Goal: Task Accomplishment & Management: Manage account settings

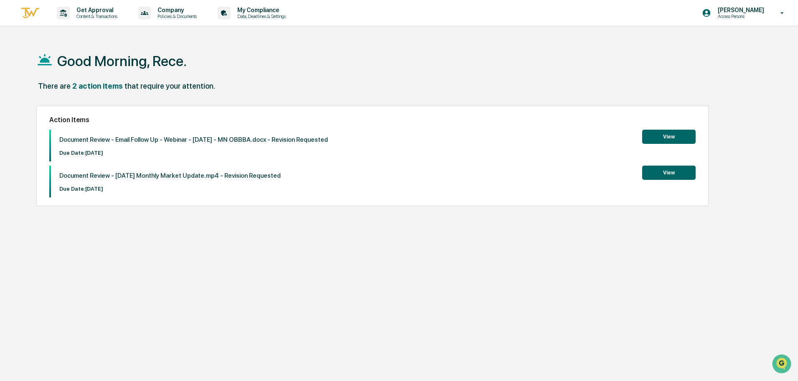
click at [652, 140] on button "View" at bounding box center [668, 137] width 53 height 14
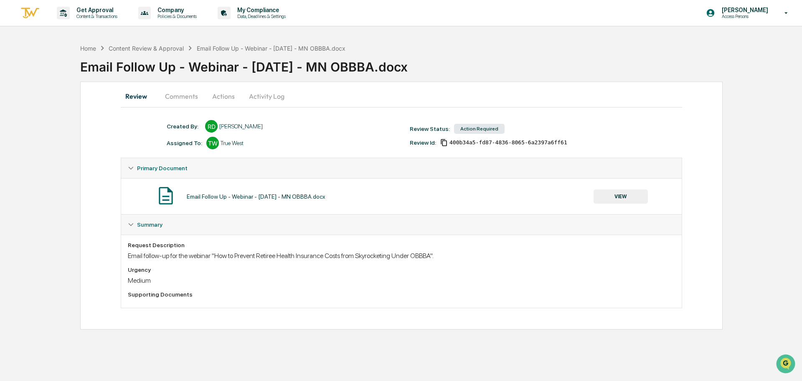
click at [192, 99] on button "Comments" at bounding box center [181, 96] width 46 height 20
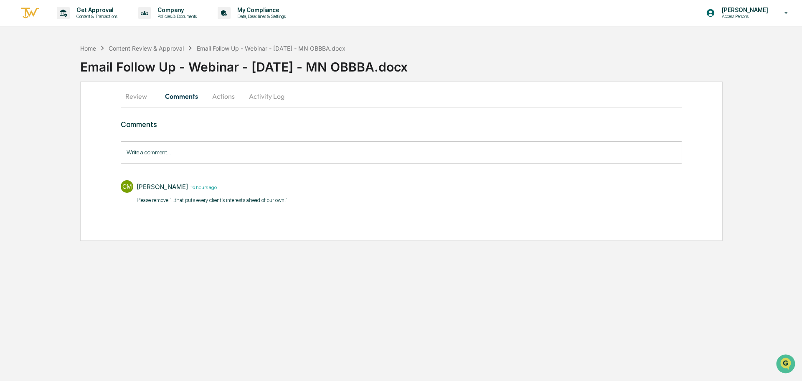
click at [250, 95] on button "Activity Log" at bounding box center [266, 96] width 49 height 20
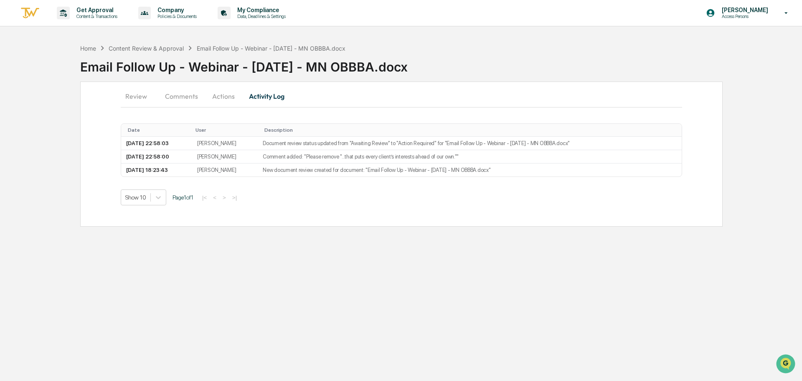
click at [224, 102] on button "Actions" at bounding box center [224, 96] width 38 height 20
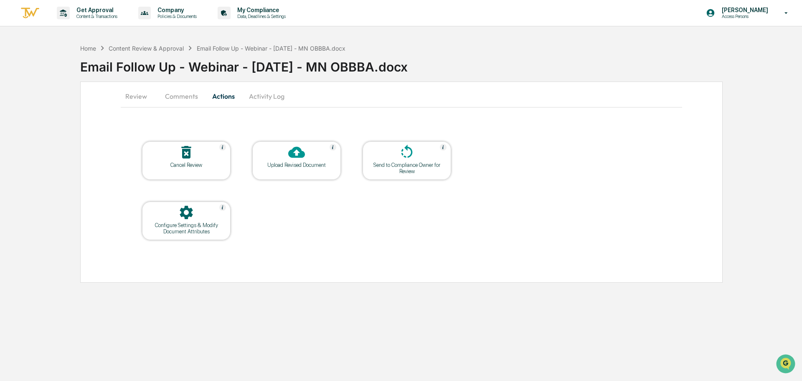
click at [268, 98] on button "Activity Log" at bounding box center [266, 96] width 49 height 20
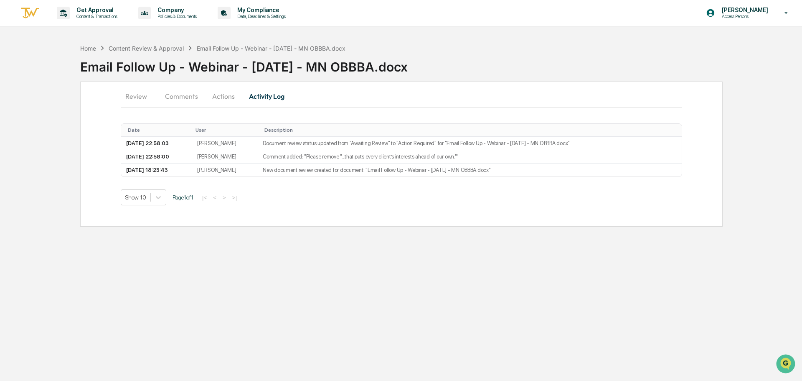
click at [219, 98] on button "Actions" at bounding box center [224, 96] width 38 height 20
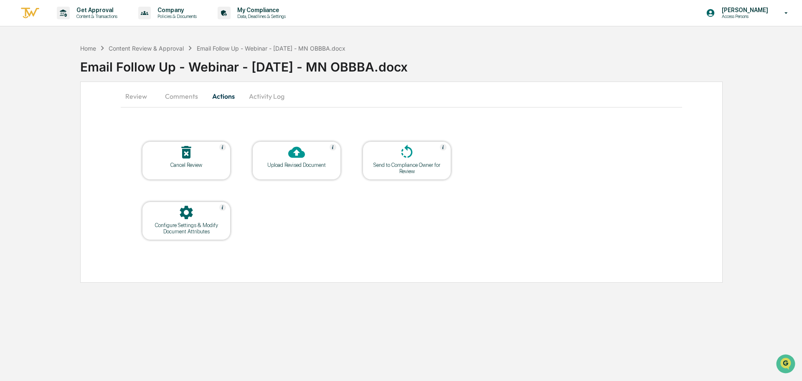
click at [291, 158] on icon at bounding box center [296, 152] width 17 height 17
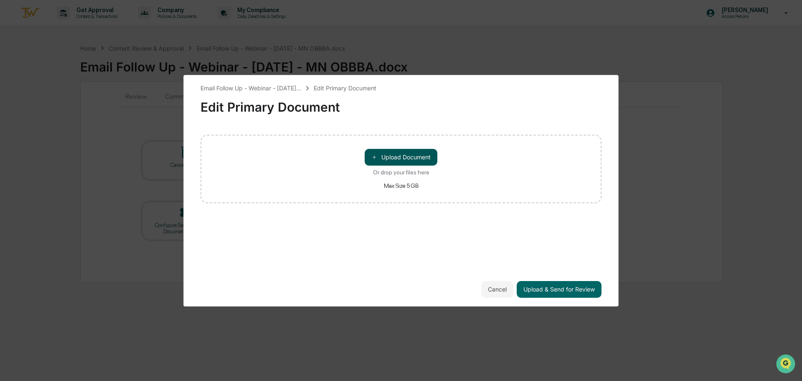
click at [405, 159] on button "＋ Upload Document" at bounding box center [401, 157] width 73 height 17
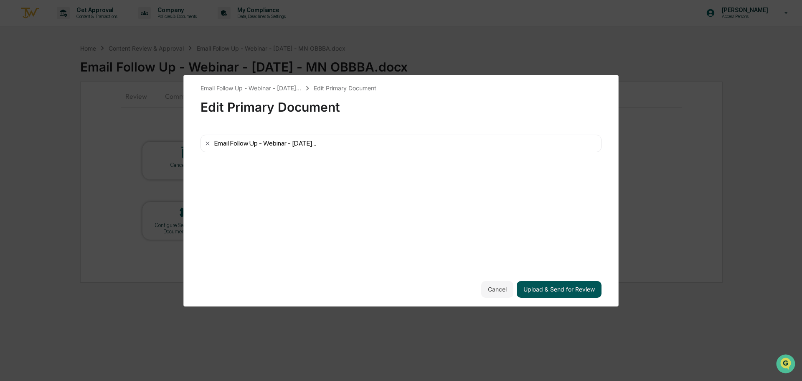
click at [566, 289] on button "Upload & Send for Review" at bounding box center [559, 289] width 85 height 17
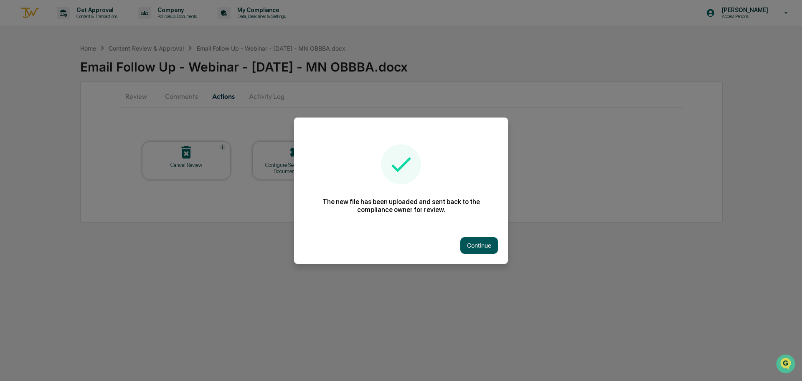
click at [483, 245] on button "Continue" at bounding box center [480, 245] width 38 height 17
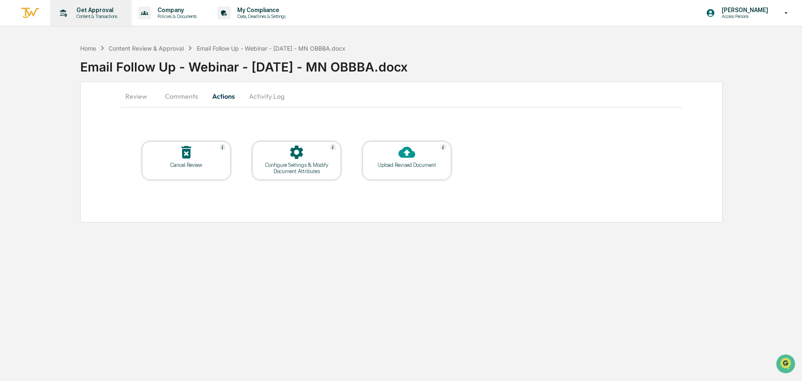
click at [75, 10] on p "Get Approval" at bounding box center [96, 10] width 52 height 7
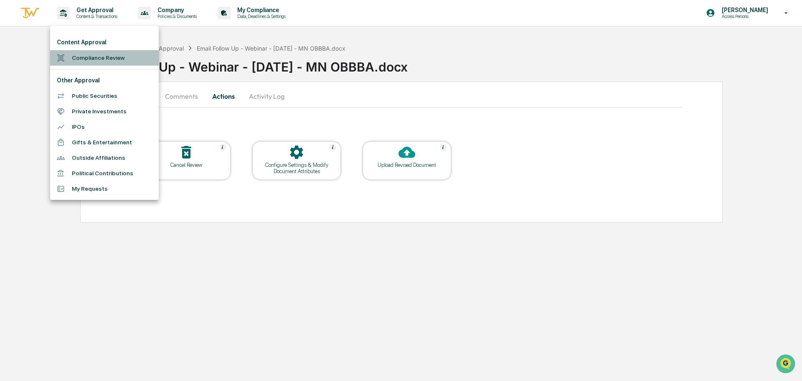
click at [79, 56] on li "Compliance Review" at bounding box center [104, 57] width 109 height 15
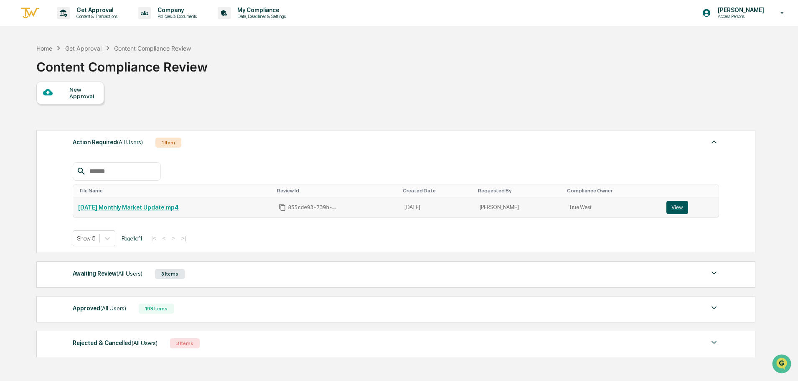
click at [682, 204] on button "View" at bounding box center [678, 207] width 22 height 13
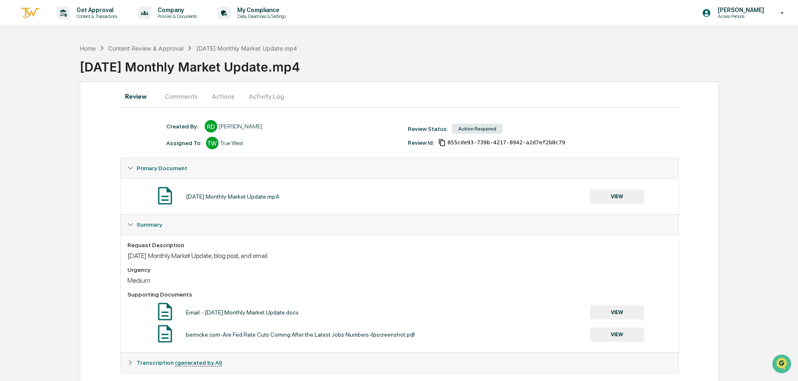
click at [190, 101] on button "Comments" at bounding box center [181, 96] width 46 height 20
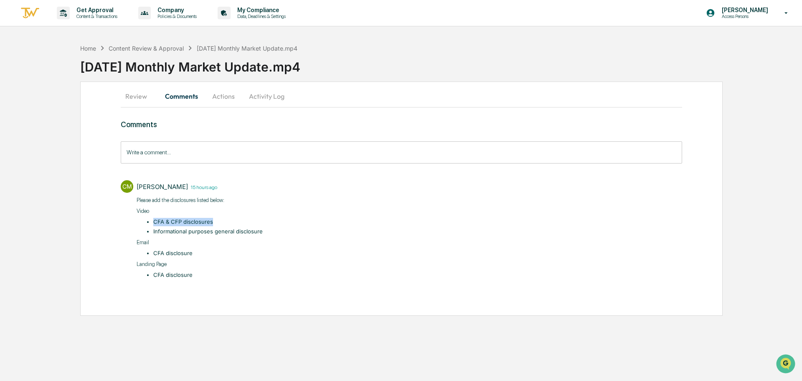
drag, startPoint x: 211, startPoint y: 222, endPoint x: 152, endPoint y: 221, distance: 59.4
click at [152, 221] on ul "CFA & CFP ​disclosures Informational purposes general disclosure" at bounding box center [204, 227] width 118 height 18
click at [108, 223] on div "Review Comments Actions Activity Log Comments Write a comment... Write a commen…" at bounding box center [401, 198] width 643 height 234
click at [194, 155] on input "Write a comment..." at bounding box center [402, 152] width 562 height 22
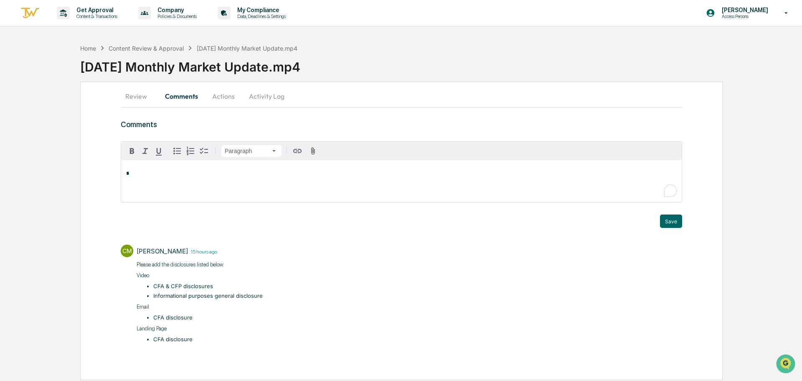
click at [153, 172] on p "*" at bounding box center [401, 174] width 551 height 6
click at [102, 171] on div "Review Comments Actions Activity Log Comments Paragraph * Trigger Save CM [PERS…" at bounding box center [401, 230] width 643 height 298
click at [42, 162] on div "Home Content Review & Approval [DATE] Monthly Market Update.mp[DATE] Monthly Ma…" at bounding box center [401, 210] width 802 height 340
click at [103, 170] on div "Review Comments Actions Activity Log Comments Paragraph * Trigger Save CM [PERS…" at bounding box center [401, 230] width 643 height 298
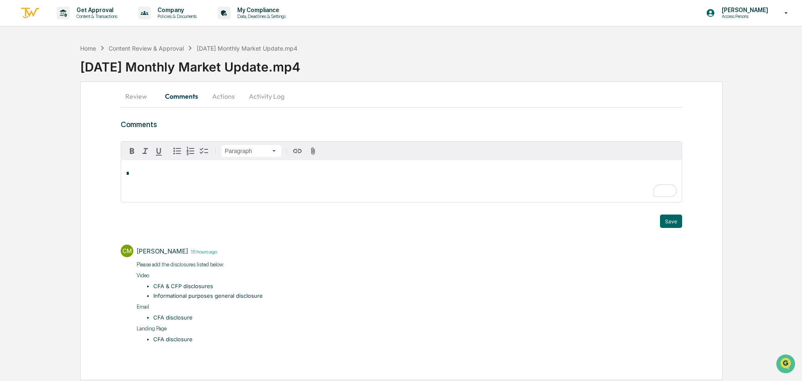
click at [143, 174] on p "*" at bounding box center [401, 174] width 551 height 6
click at [95, 168] on div "Review Comments Actions Activity Log Comments Paragraph * Trigger Save CM [PERS…" at bounding box center [401, 230] width 643 height 298
click at [39, 163] on div "Home Content Review & Approval [DATE] Monthly Market Update.mp[DATE] Monthly Ma…" at bounding box center [401, 210] width 802 height 340
click at [103, 172] on div "Review Comments Actions Activity Log Comments Paragraph * Trigger Save CM [PERS…" at bounding box center [401, 230] width 643 height 298
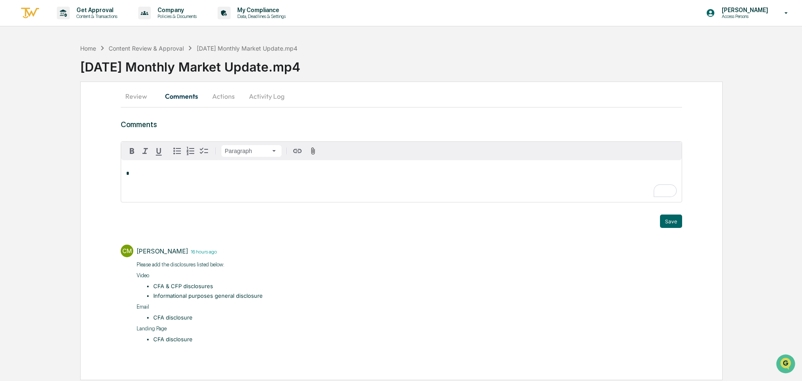
click at [47, 190] on div "Home Content Review & Approval [DATE] Monthly Market Update.mp[DATE] Monthly Ma…" at bounding box center [401, 210] width 802 height 340
click at [60, 188] on div "Home Content Review & Approval [DATE] Monthly Market Update.mp[DATE] Monthly Ma…" at bounding box center [401, 210] width 802 height 340
click at [777, 171] on div "Home Content Review & Approval [DATE] Monthly Market Update.mp[DATE] Monthly Ma…" at bounding box center [401, 210] width 802 height 340
click at [53, 149] on div "Home Content Review & Approval [DATE] Monthly Market Update.mp[DATE] Monthly Ma…" at bounding box center [401, 210] width 802 height 340
click at [272, 169] on div "*" at bounding box center [401, 181] width 561 height 42
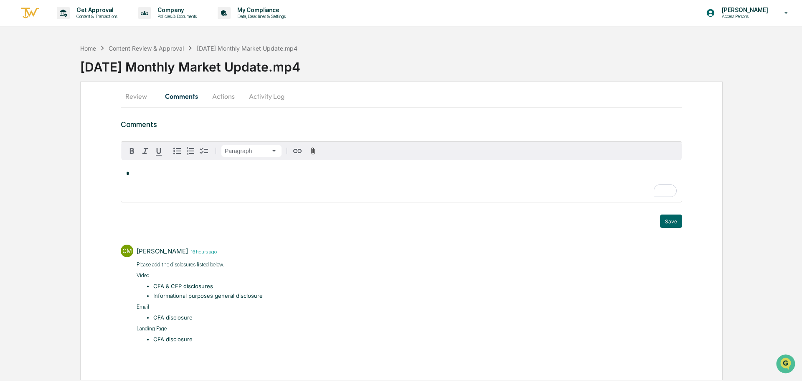
click at [133, 172] on p "*" at bounding box center [401, 174] width 551 height 6
click at [155, 195] on div "[PERSON_NAME]" at bounding box center [153, 197] width 55 height 10
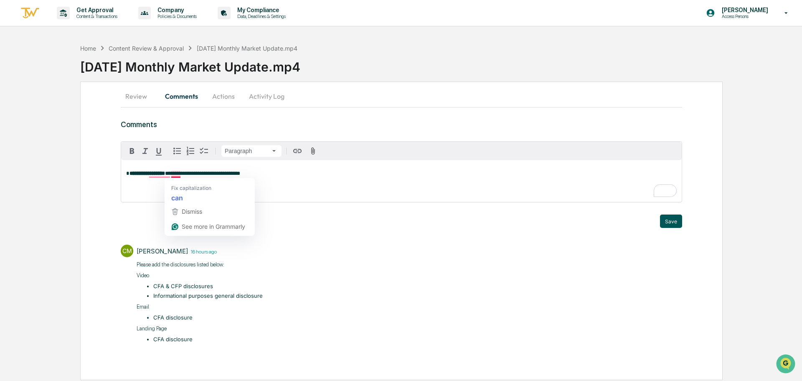
click at [676, 222] on button "Save" at bounding box center [671, 220] width 22 height 13
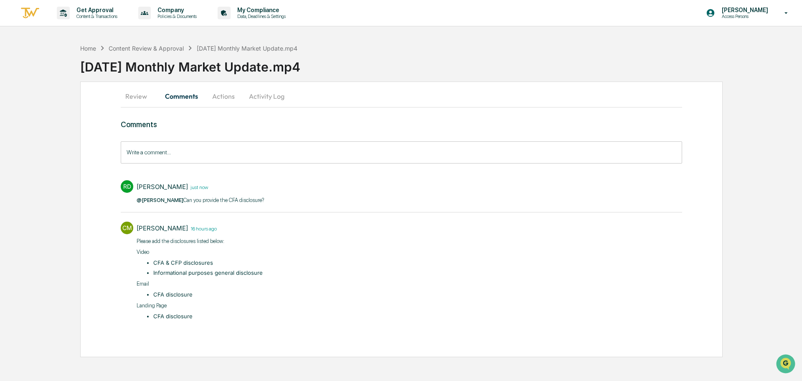
click at [756, 206] on div "Home Content Review & Approval [DATE] Monthly Market Update.mp[DATE] Monthly Ma…" at bounding box center [401, 198] width 802 height 317
click at [46, 202] on div "Home Content Review & Approval [DATE] Monthly Market Update.mp[DATE] Monthly Ma…" at bounding box center [401, 198] width 802 height 317
click at [130, 97] on button "Review" at bounding box center [140, 96] width 38 height 20
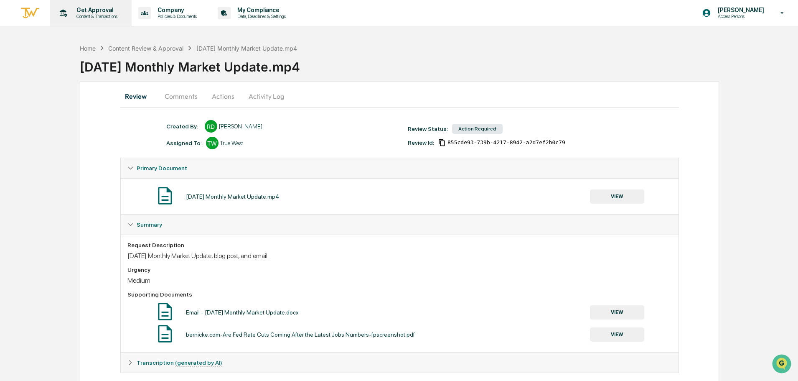
click at [89, 12] on p "Get Approval" at bounding box center [96, 10] width 52 height 7
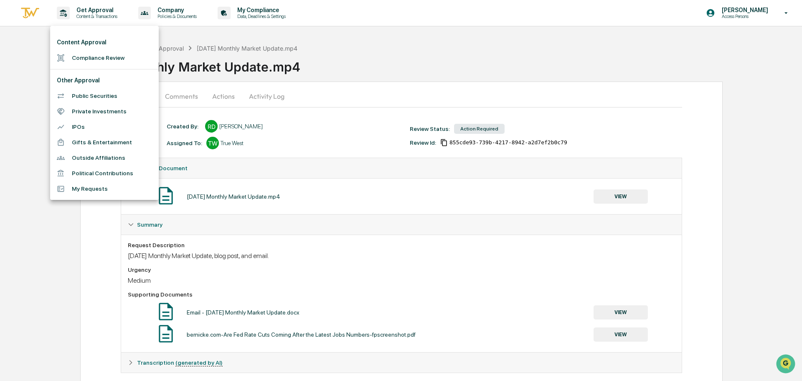
click at [97, 61] on li "Compliance Review" at bounding box center [104, 57] width 109 height 15
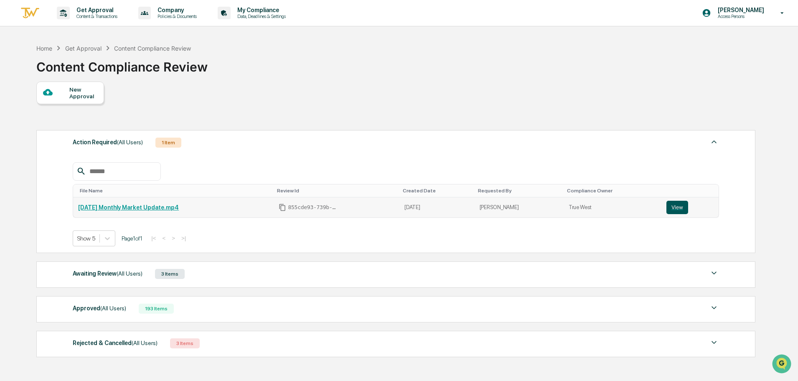
click at [672, 207] on button "View" at bounding box center [678, 207] width 22 height 13
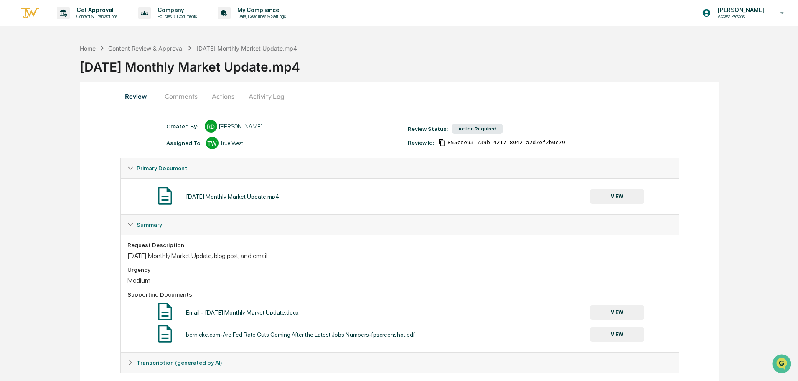
drag, startPoint x: 290, startPoint y: 196, endPoint x: 184, endPoint y: 196, distance: 105.7
click at [184, 196] on div "August 2025 Monthly Market Update.mp4 VIEW" at bounding box center [399, 196] width 545 height 22
drag, startPoint x: 183, startPoint y: 196, endPoint x: 291, endPoint y: 195, distance: 108.3
click at [291, 195] on div "August 2025 Monthly Market Update.mp4 VIEW" at bounding box center [399, 196] width 545 height 22
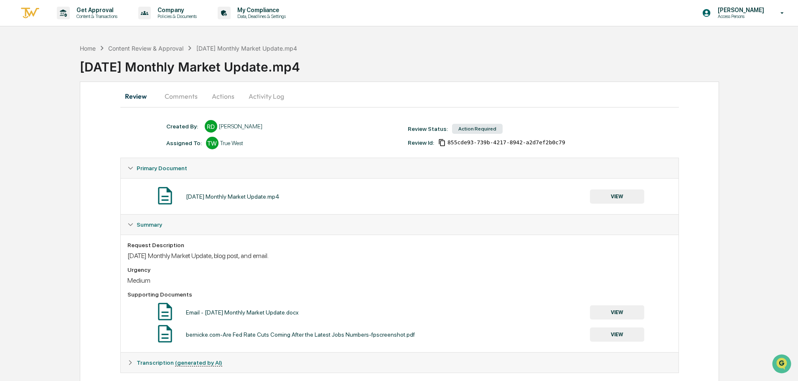
click at [291, 195] on div "August 2025 Monthly Market Update.mp4 VIEW" at bounding box center [399, 196] width 545 height 22
drag, startPoint x: 291, startPoint y: 192, endPoint x: 179, endPoint y: 192, distance: 112.0
click at [179, 192] on div "August 2025 Monthly Market Update.mp4 VIEW" at bounding box center [399, 196] width 545 height 22
drag, startPoint x: 183, startPoint y: 195, endPoint x: 289, endPoint y: 195, distance: 106.2
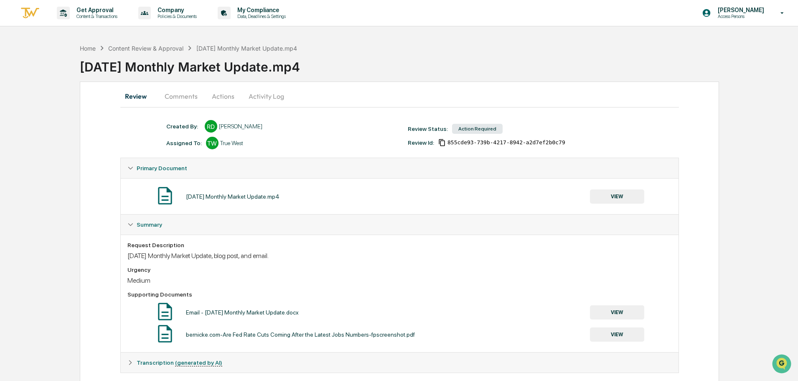
click at [289, 195] on div "August 2025 Monthly Market Update.mp4 VIEW" at bounding box center [399, 196] width 545 height 22
click at [280, 195] on div "[DATE] Monthly Market Update.mp4" at bounding box center [233, 196] width 94 height 7
drag, startPoint x: 289, startPoint y: 195, endPoint x: 186, endPoint y: 196, distance: 103.7
click at [186, 195] on div "[DATE] Monthly Market Update.mp4" at bounding box center [233, 196] width 94 height 7
click at [187, 196] on div "[DATE] Monthly Market Update.mp4" at bounding box center [233, 196] width 94 height 7
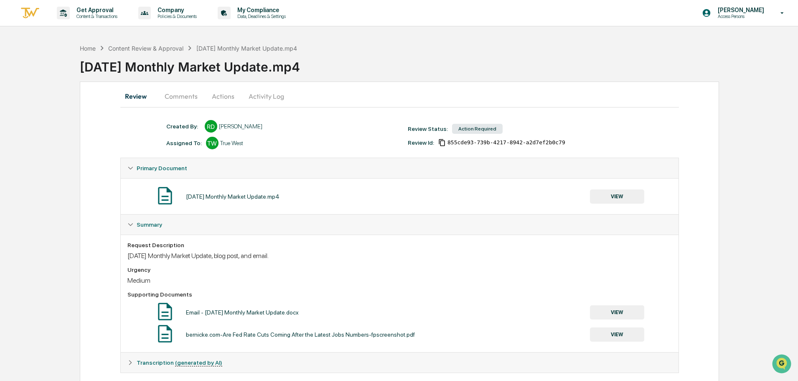
drag, startPoint x: 187, startPoint y: 196, endPoint x: 288, endPoint y: 197, distance: 101.6
click at [280, 197] on div "[DATE] Monthly Market Update.mp4" at bounding box center [233, 196] width 94 height 7
drag, startPoint x: 289, startPoint y: 196, endPoint x: 186, endPoint y: 198, distance: 102.4
click at [186, 198] on div "[DATE] Monthly Market Update.mp4" at bounding box center [233, 196] width 94 height 7
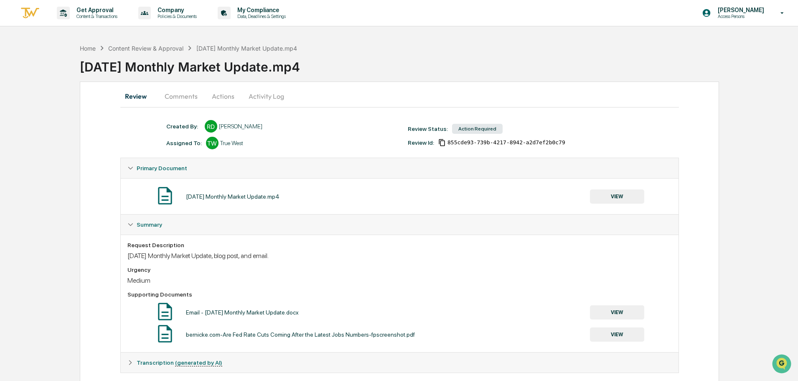
click at [186, 198] on div "[DATE] Monthly Market Update.mp4" at bounding box center [233, 196] width 94 height 7
click at [106, 198] on div "Review Comments Actions Activity Log Created By: ‎ ‎ RD Rece Dietrich Assigned …" at bounding box center [399, 237] width 639 height 313
click at [229, 96] on button "Actions" at bounding box center [223, 96] width 38 height 20
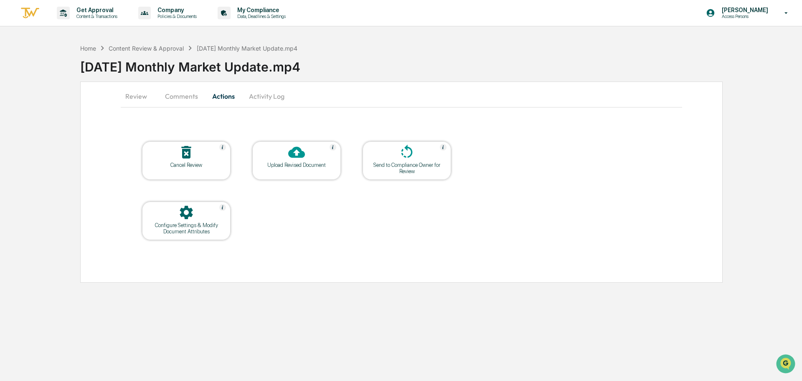
click at [267, 98] on button "Activity Log" at bounding box center [266, 96] width 49 height 20
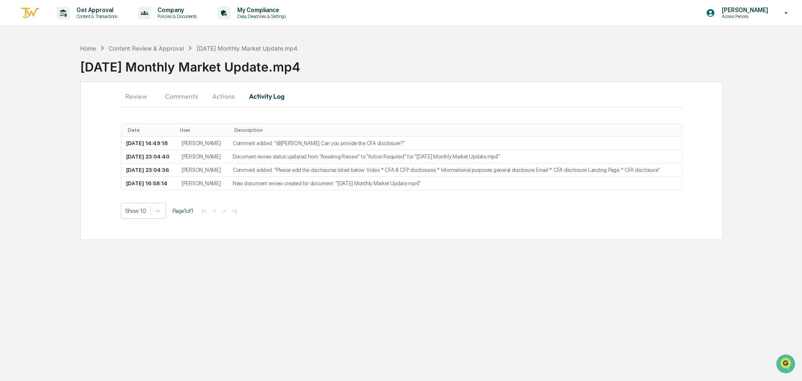
click at [227, 99] on button "Actions" at bounding box center [224, 96] width 38 height 20
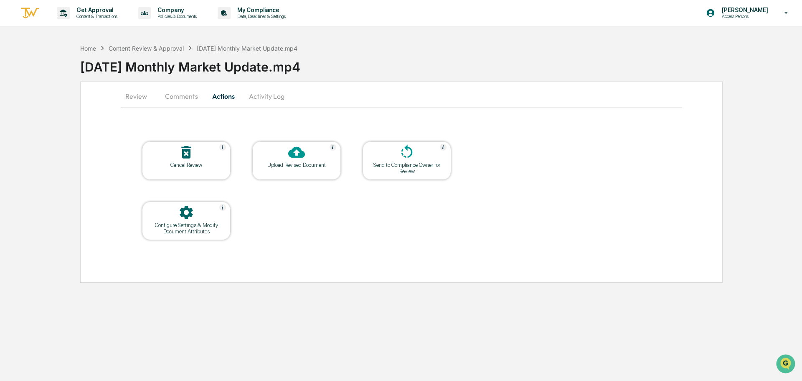
click at [239, 157] on table "Cancel Review Upload Revised Document Send to Compliance Owner for Review Confi…" at bounding box center [297, 190] width 352 height 141
click at [261, 101] on button "Activity Log" at bounding box center [266, 96] width 49 height 20
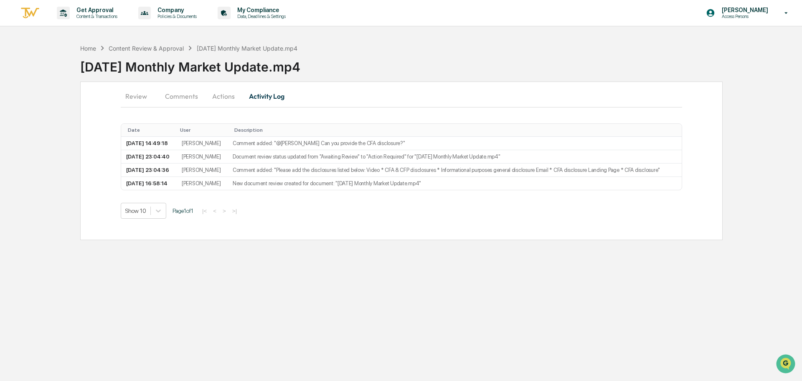
click at [179, 102] on button "Comments" at bounding box center [181, 96] width 46 height 20
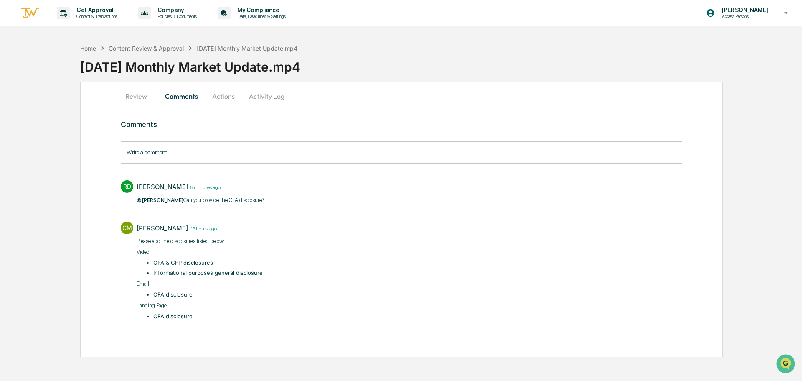
click at [223, 97] on button "Actions" at bounding box center [224, 96] width 38 height 20
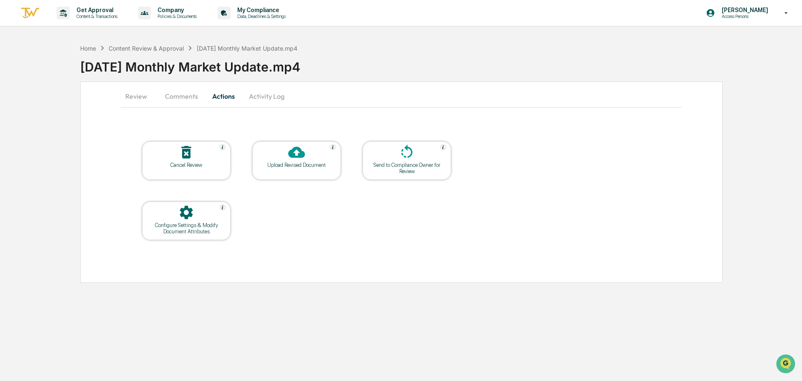
click at [285, 163] on div "Upload Revised Document" at bounding box center [296, 165] width 75 height 6
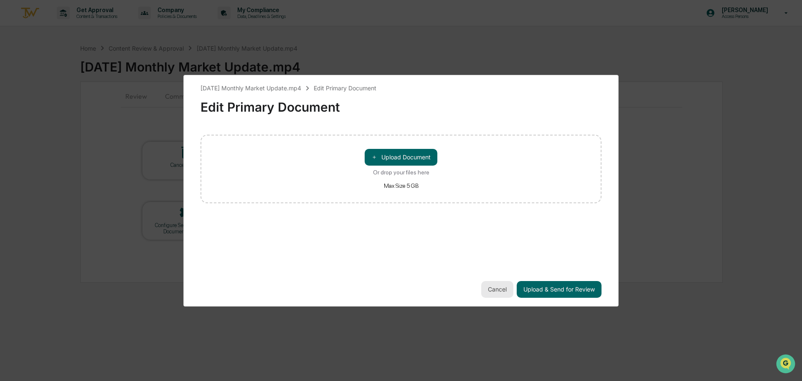
click at [494, 292] on button "Cancel" at bounding box center [497, 289] width 32 height 17
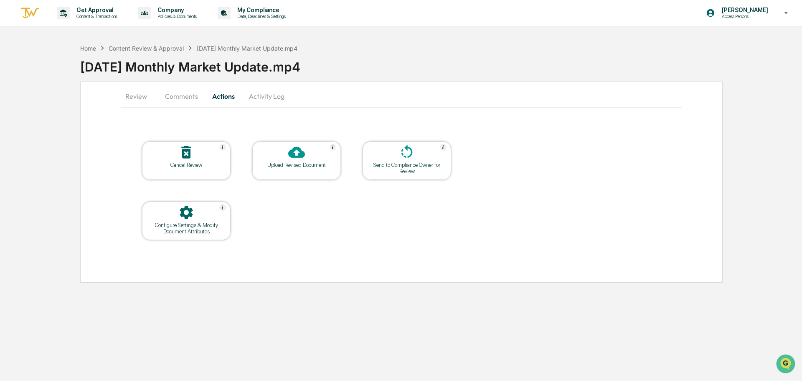
click at [277, 98] on button "Activity Log" at bounding box center [266, 96] width 49 height 20
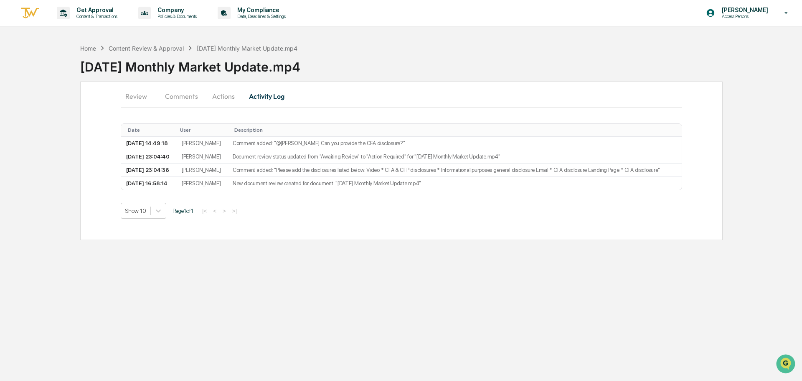
click at [134, 89] on button "Review" at bounding box center [140, 96] width 38 height 20
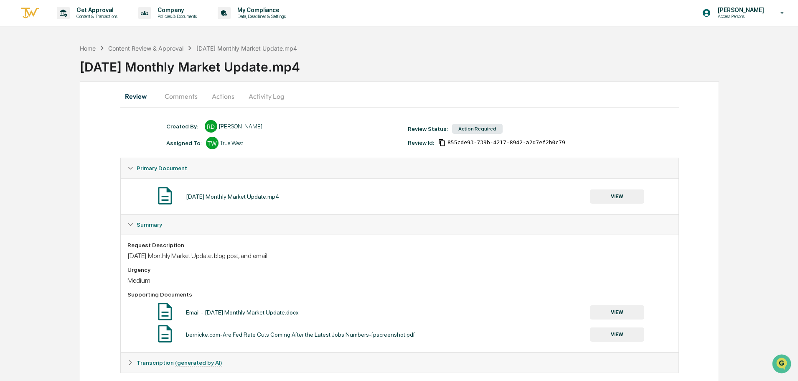
click at [107, 122] on div "Review Comments Actions Activity Log Created By: ‎ ‎ RD Rece Dietrich Assigned …" at bounding box center [399, 237] width 639 height 313
click at [176, 97] on button "Comments" at bounding box center [181, 96] width 46 height 20
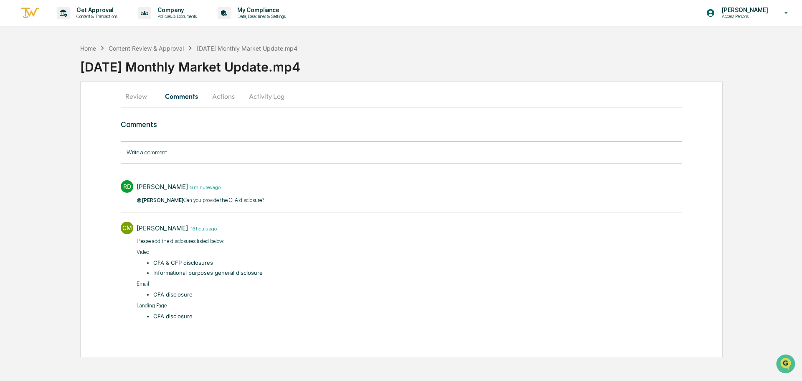
click at [211, 97] on button "Actions" at bounding box center [224, 96] width 38 height 20
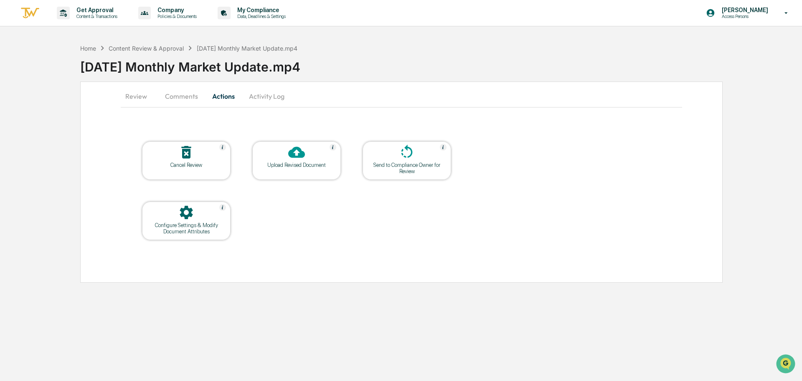
click at [264, 100] on button "Activity Log" at bounding box center [266, 96] width 49 height 20
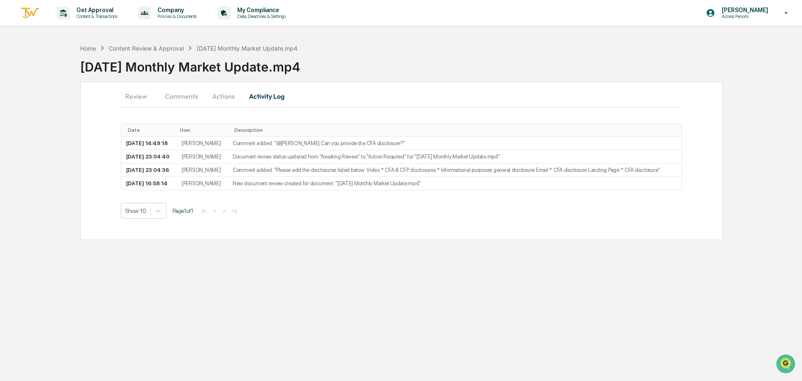
click at [217, 99] on button "Actions" at bounding box center [224, 96] width 38 height 20
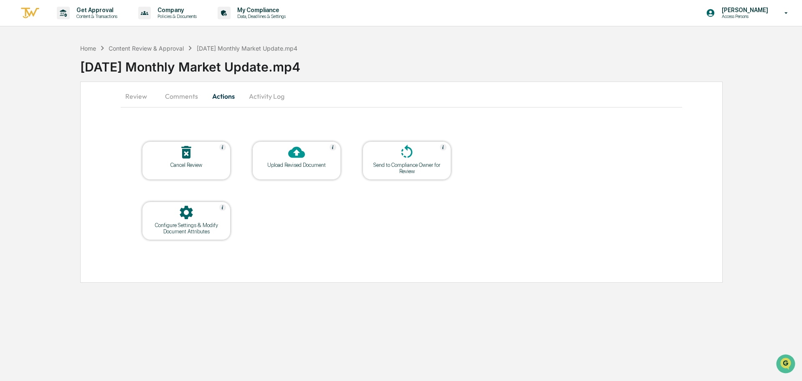
click at [87, 129] on div "Review Comments Actions Activity Log Cancel Review Upload Revised Document Send…" at bounding box center [401, 181] width 643 height 201
click at [183, 95] on button "Comments" at bounding box center [181, 96] width 46 height 20
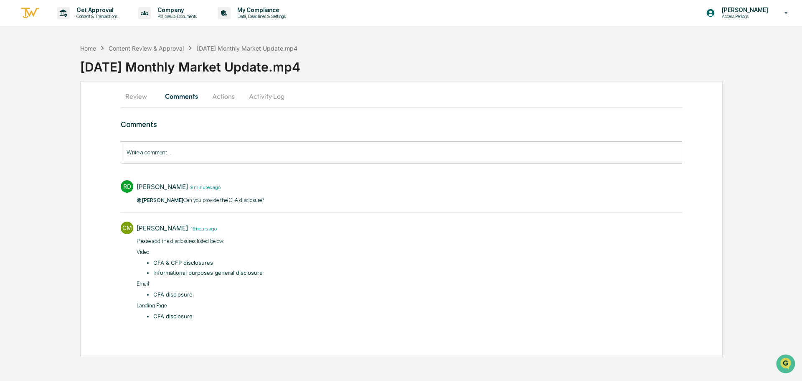
click at [102, 93] on div "Review Comments Actions Activity Log Comments Write a comment... Write a commen…" at bounding box center [401, 218] width 643 height 275
drag, startPoint x: 192, startPoint y: 320, endPoint x: 154, endPoint y: 319, distance: 38.0
click at [154, 319] on li "CFA disclosure" at bounding box center [207, 316] width 109 height 8
click at [53, 181] on div "Home Content Review & Approval August 2025 Monthly Market Update.mp4 August 202…" at bounding box center [401, 198] width 802 height 317
click at [63, 200] on div "Home Content Review & Approval August 2025 Monthly Market Update.mp4 August 202…" at bounding box center [401, 198] width 802 height 317
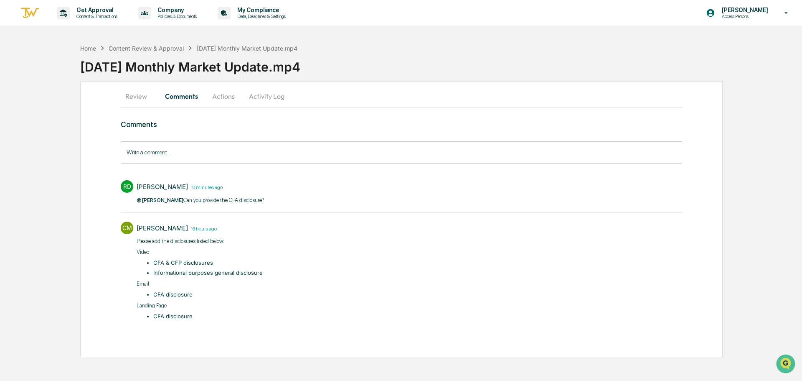
click at [63, 206] on div "Home Content Review & Approval August 2025 Monthly Market Update.mp4 August 202…" at bounding box center [401, 198] width 802 height 317
click at [215, 197] on p "​ @Carliss Marshall Can you provide the CFA disclosure?" at bounding box center [200, 200] width 127 height 8
click at [125, 185] on div at bounding box center [127, 186] width 13 height 13
click at [483, 59] on div "[DATE] Monthly Market Update.mp4" at bounding box center [441, 64] width 722 height 22
click at [33, 113] on div "Home Content Review & Approval August 2025 Monthly Market Update.mp4 August 202…" at bounding box center [401, 198] width 802 height 317
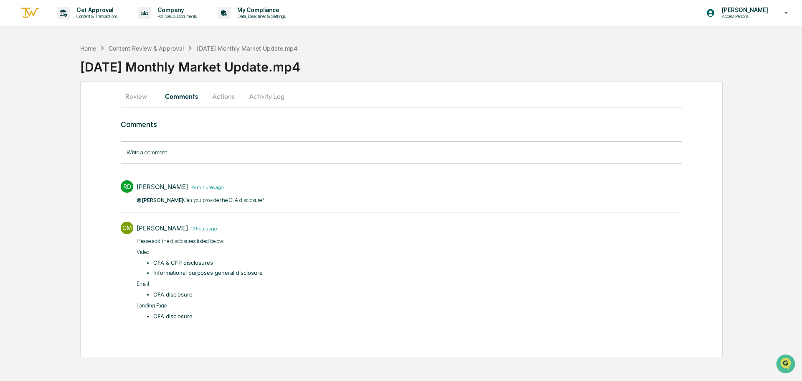
click at [228, 95] on button "Actions" at bounding box center [224, 96] width 38 height 20
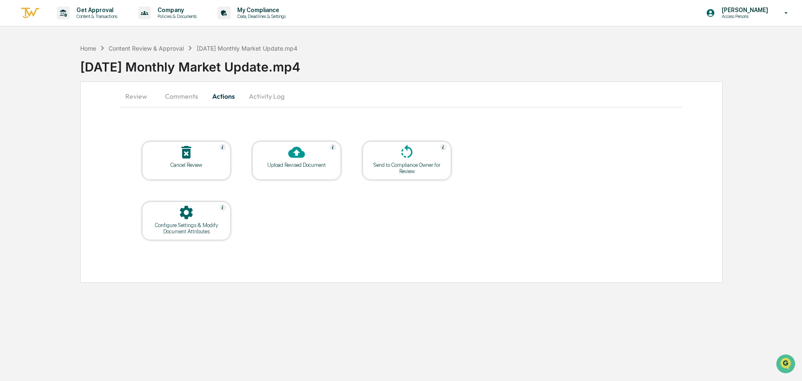
click at [194, 214] on icon at bounding box center [186, 212] width 17 height 17
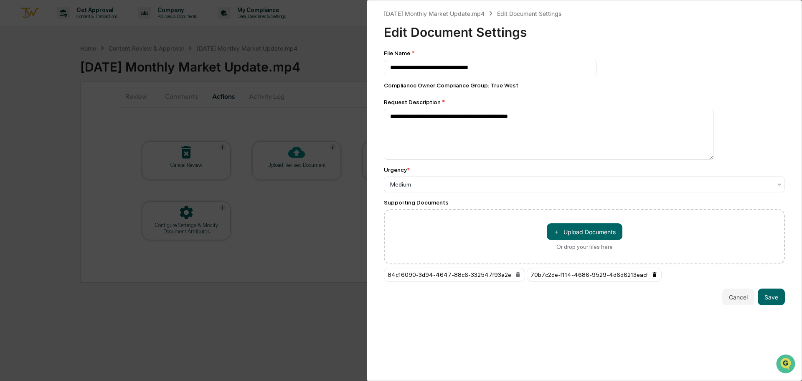
click at [653, 275] on icon at bounding box center [655, 274] width 4 height 5
click at [516, 274] on icon at bounding box center [518, 274] width 4 height 5
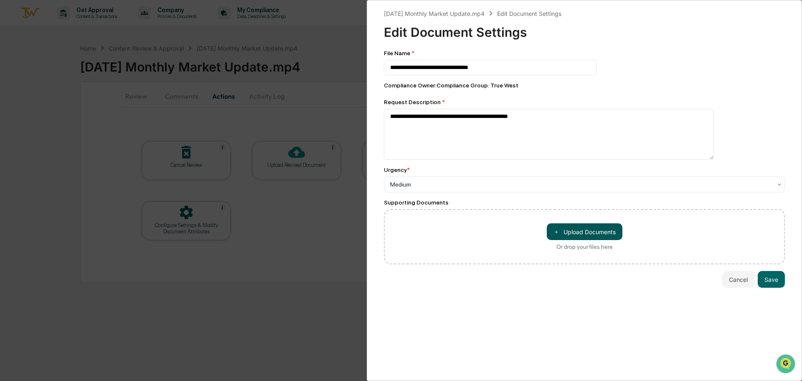
click at [574, 229] on button "＋ Upload Documents" at bounding box center [585, 231] width 76 height 17
click at [583, 226] on button "＋ Upload Documents" at bounding box center [585, 231] width 76 height 17
click at [573, 235] on button "＋ Upload Documents" at bounding box center [585, 231] width 76 height 17
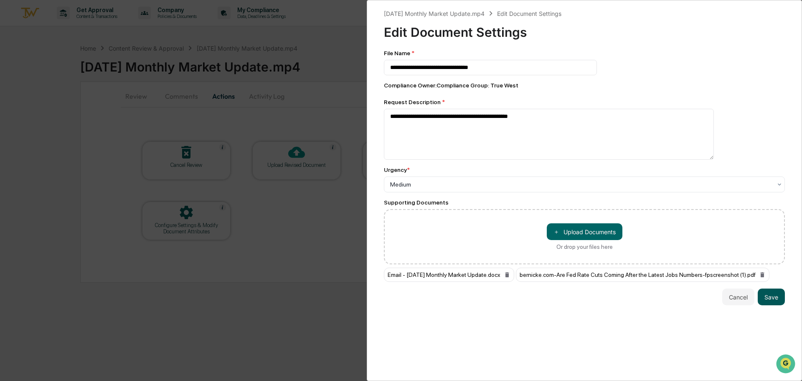
click at [774, 296] on button "Save" at bounding box center [771, 296] width 27 height 17
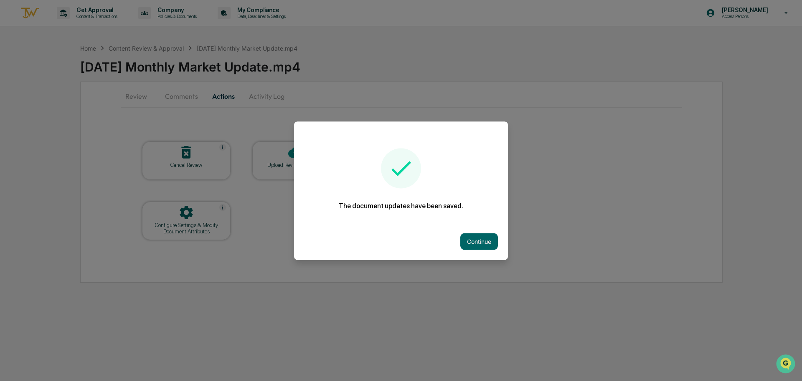
click at [501, 249] on div "Continue" at bounding box center [401, 241] width 214 height 37
click at [485, 242] on button "Continue" at bounding box center [480, 241] width 38 height 17
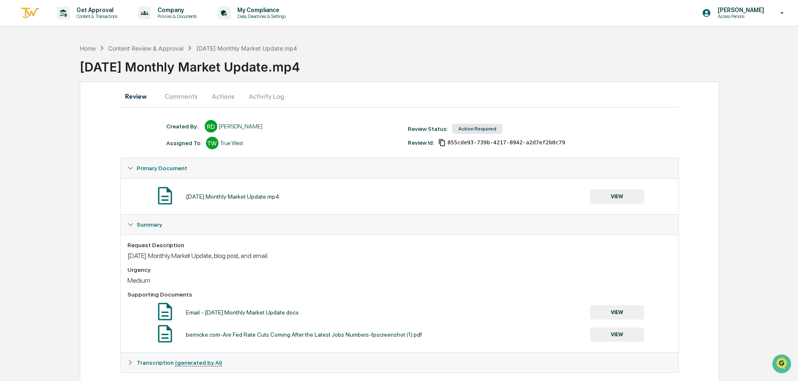
click at [186, 94] on button "Comments" at bounding box center [181, 96] width 46 height 20
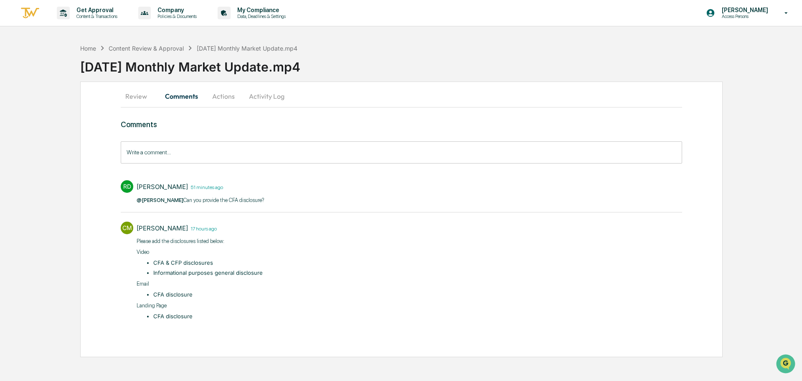
click at [217, 93] on button "Actions" at bounding box center [224, 96] width 38 height 20
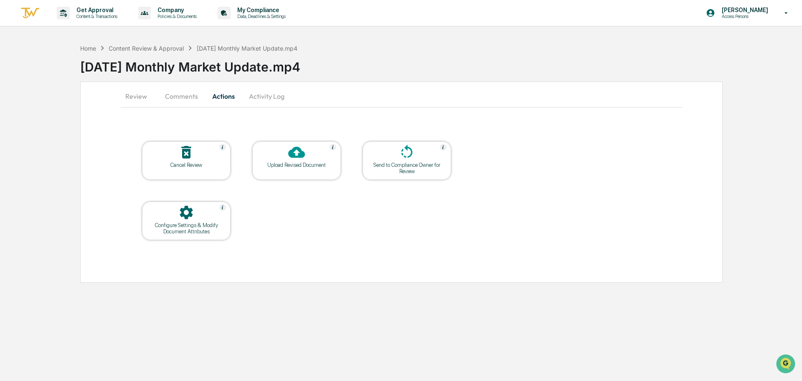
click at [280, 155] on div at bounding box center [297, 153] width 84 height 18
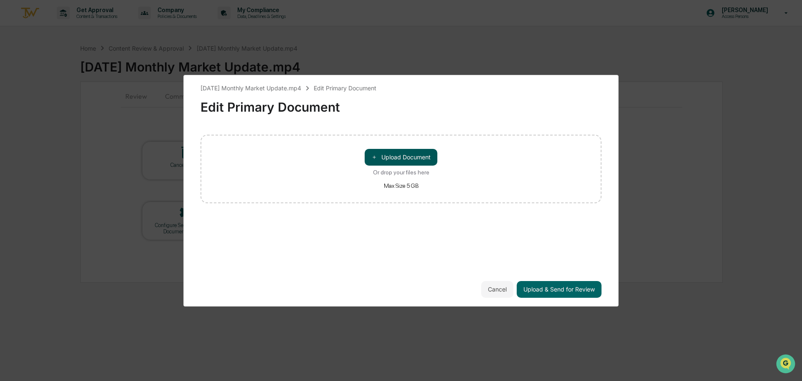
click at [417, 159] on button "＋ Upload Document" at bounding box center [401, 157] width 73 height 17
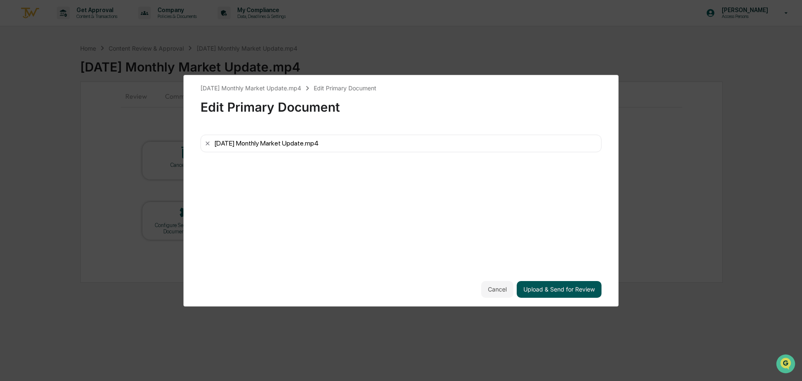
click at [568, 291] on button "Upload & Send for Review" at bounding box center [559, 289] width 85 height 17
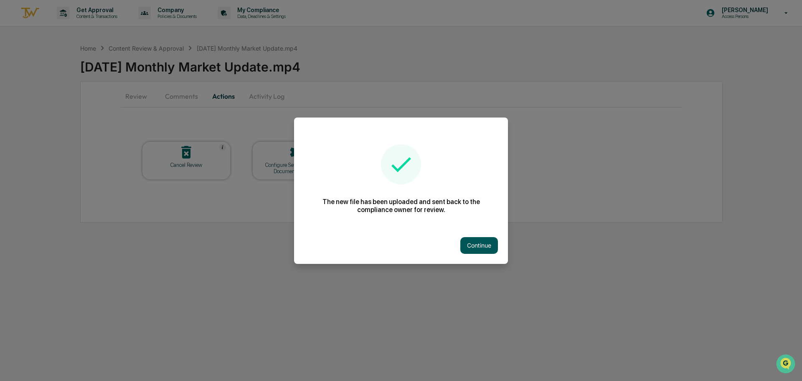
click at [464, 248] on button "Continue" at bounding box center [480, 245] width 38 height 17
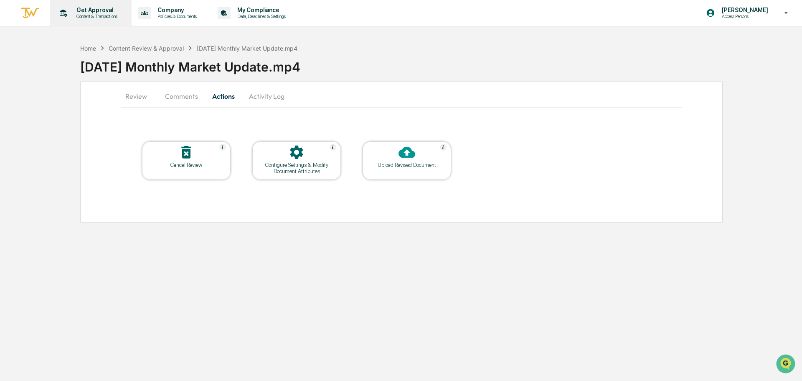
click at [102, 12] on p "Get Approval" at bounding box center [96, 10] width 52 height 7
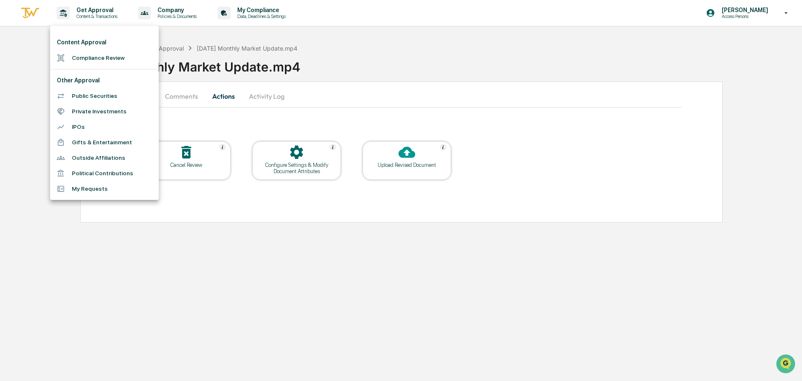
click at [109, 59] on li "Compliance Review" at bounding box center [104, 57] width 109 height 15
